Goal: Navigation & Orientation: Find specific page/section

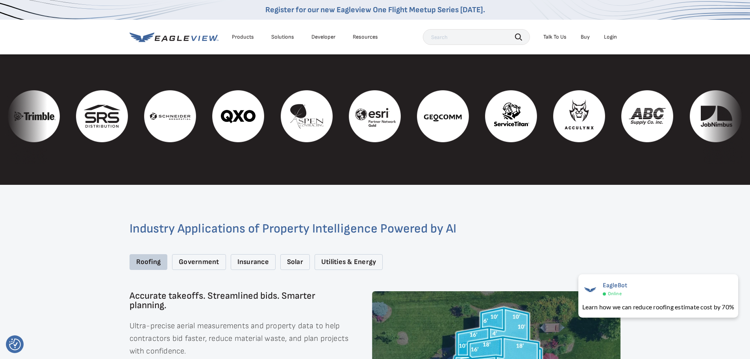
scroll to position [906, 0]
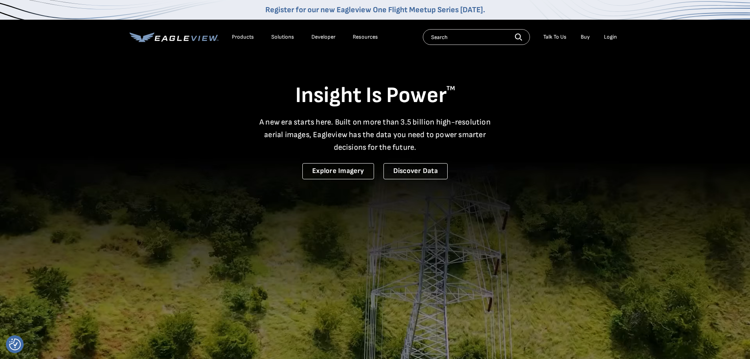
drag, startPoint x: 0, startPoint y: 0, endPoint x: 250, endPoint y: 38, distance: 252.9
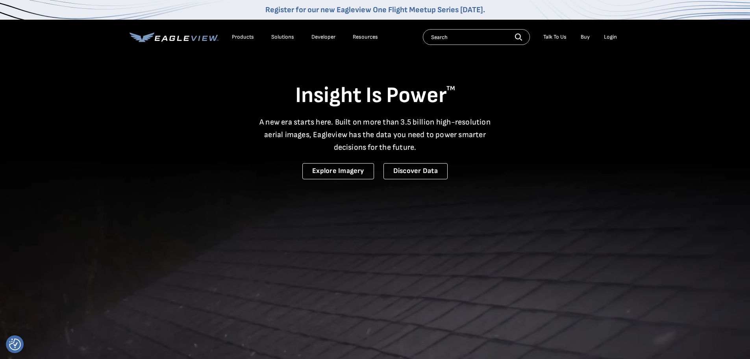
click at [250, 38] on div "Products" at bounding box center [243, 36] width 22 height 7
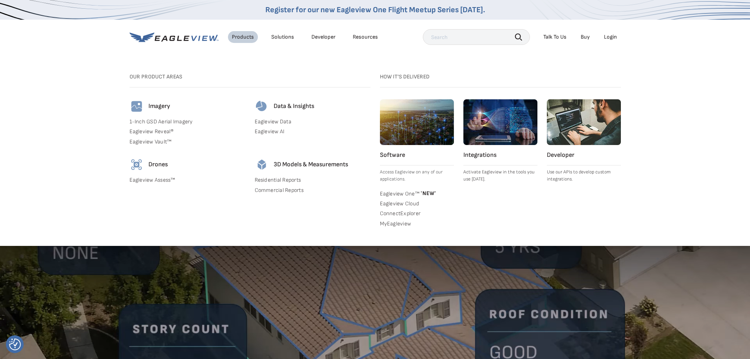
click at [401, 193] on link "Eagleview One™ * NEW *" at bounding box center [417, 193] width 74 height 8
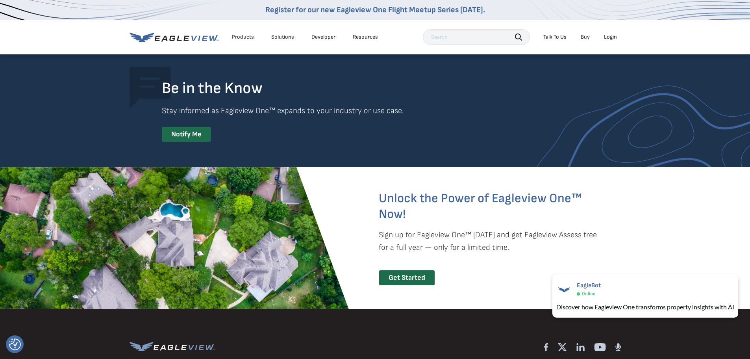
scroll to position [1614, 0]
